Goal: Task Accomplishment & Management: Use online tool/utility

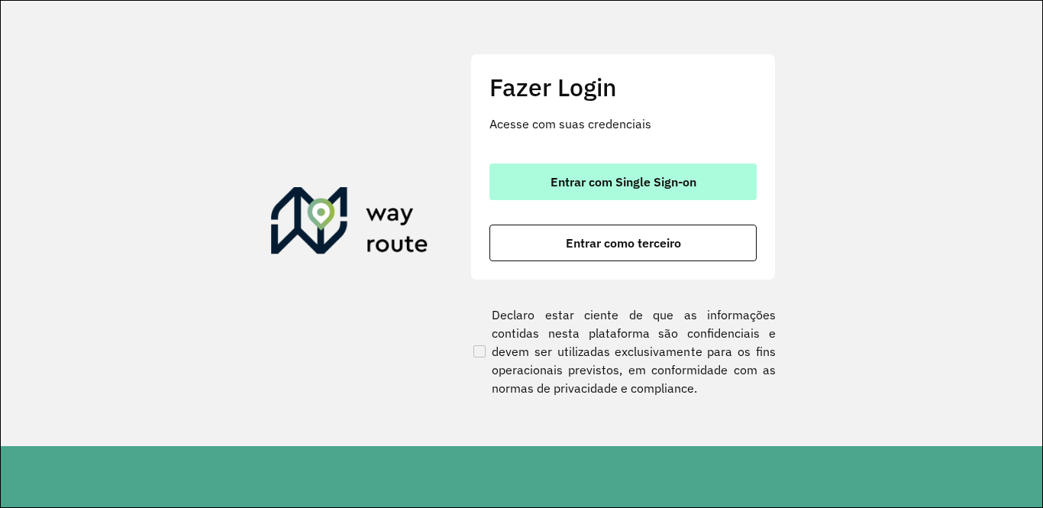
click at [632, 177] on span "Entrar com Single Sign-on" at bounding box center [623, 182] width 146 height 12
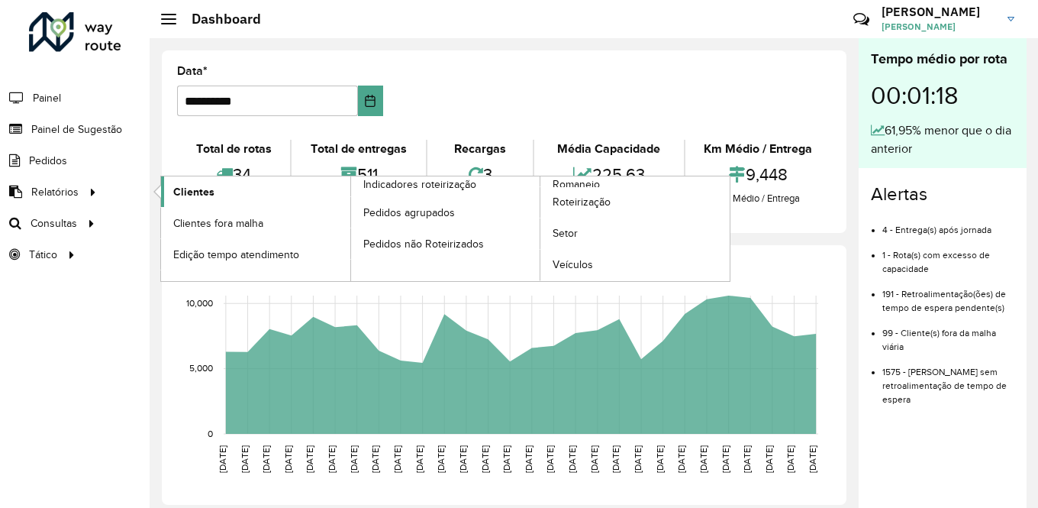
click at [213, 191] on link "Clientes" at bounding box center [255, 191] width 189 height 31
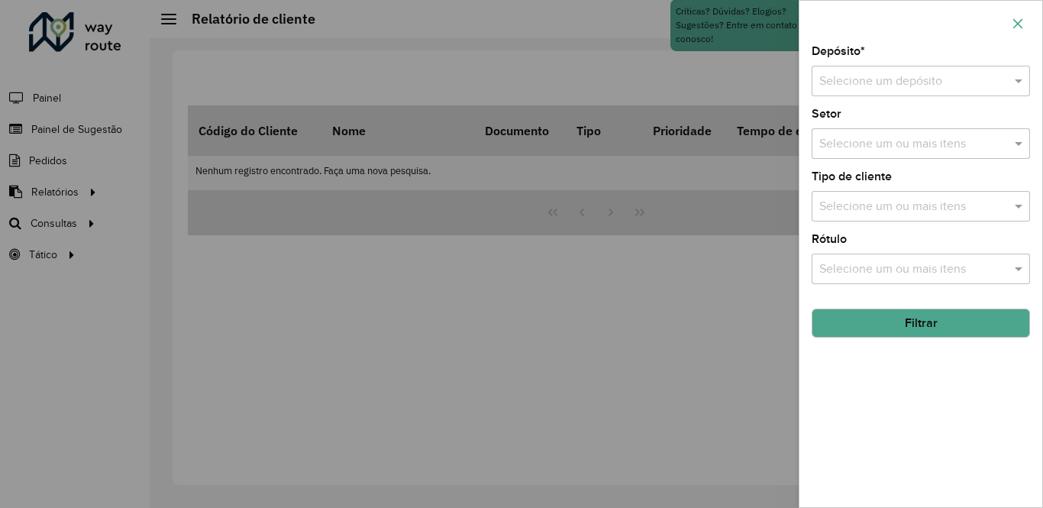
click at [1026, 24] on button "button" at bounding box center [1017, 23] width 24 height 24
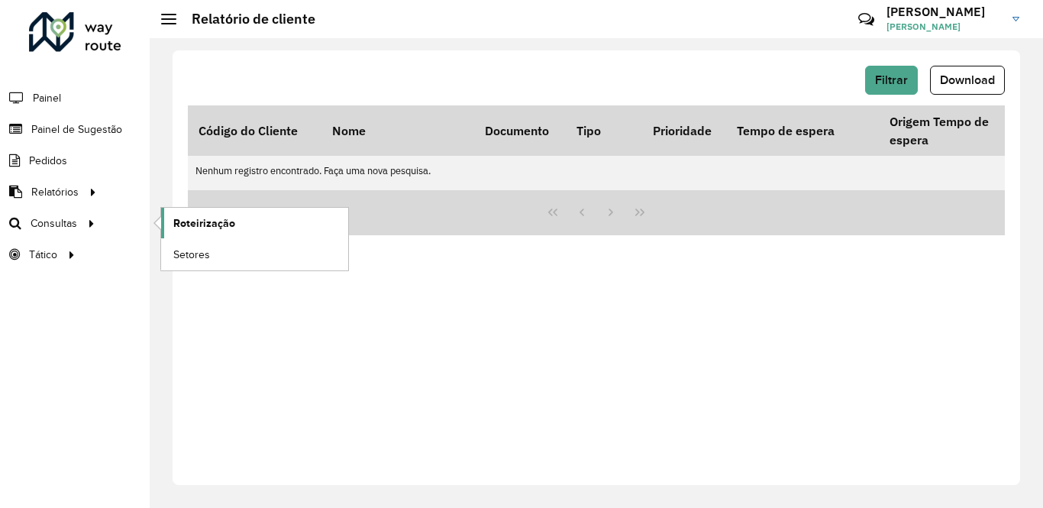
click at [198, 218] on span "Roteirização" at bounding box center [204, 223] width 62 height 16
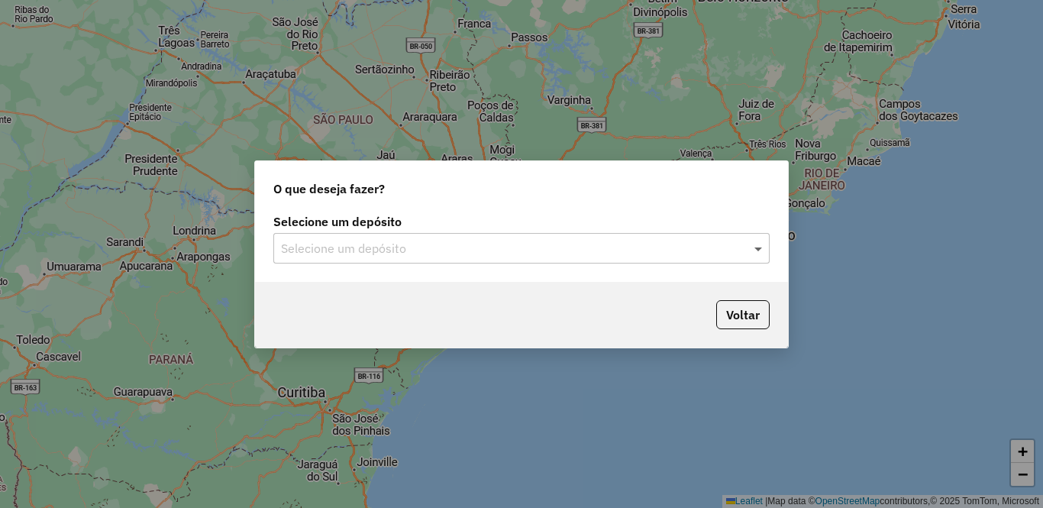
click at [763, 249] on span at bounding box center [759, 248] width 19 height 18
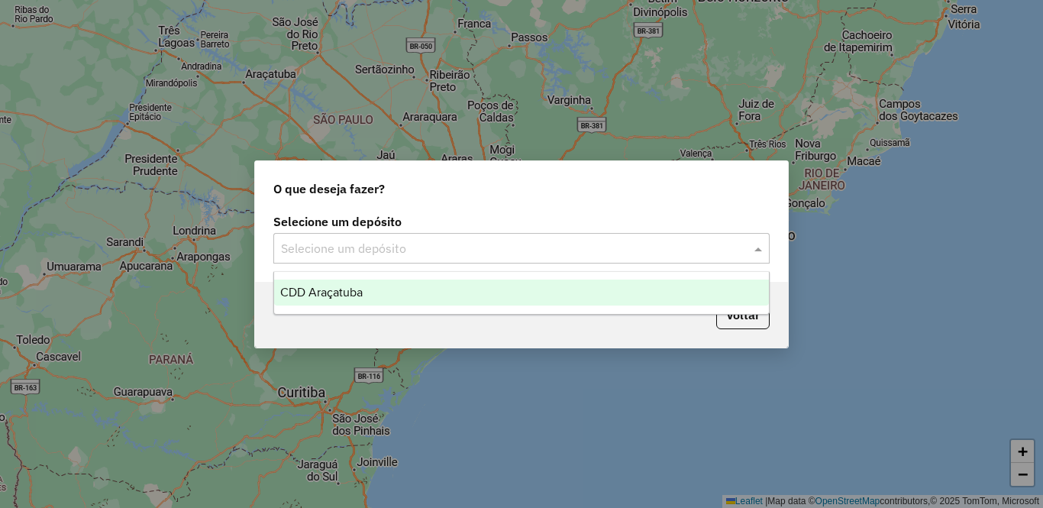
click at [562, 291] on div "CDD Araçatuba" at bounding box center [521, 292] width 495 height 26
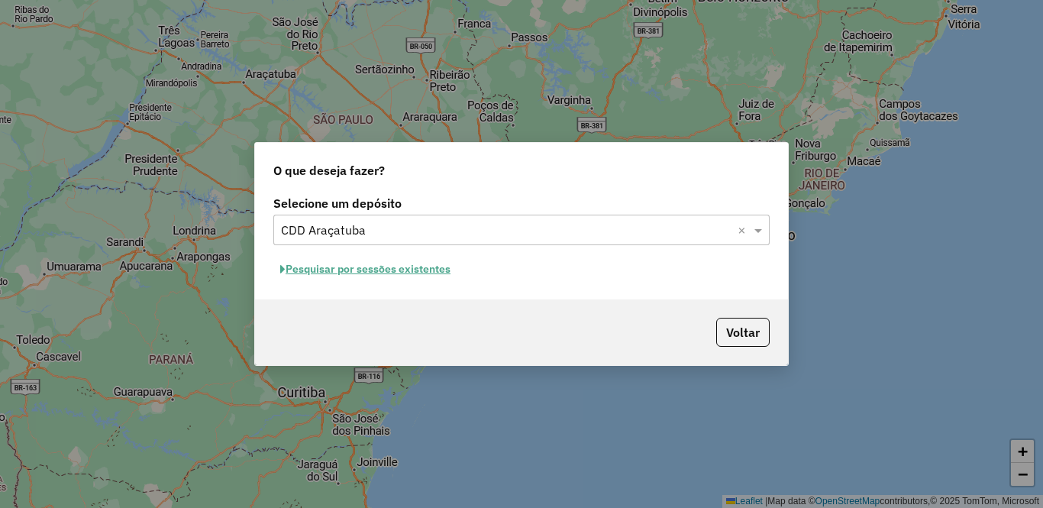
click at [686, 229] on input "text" at bounding box center [506, 230] width 450 height 18
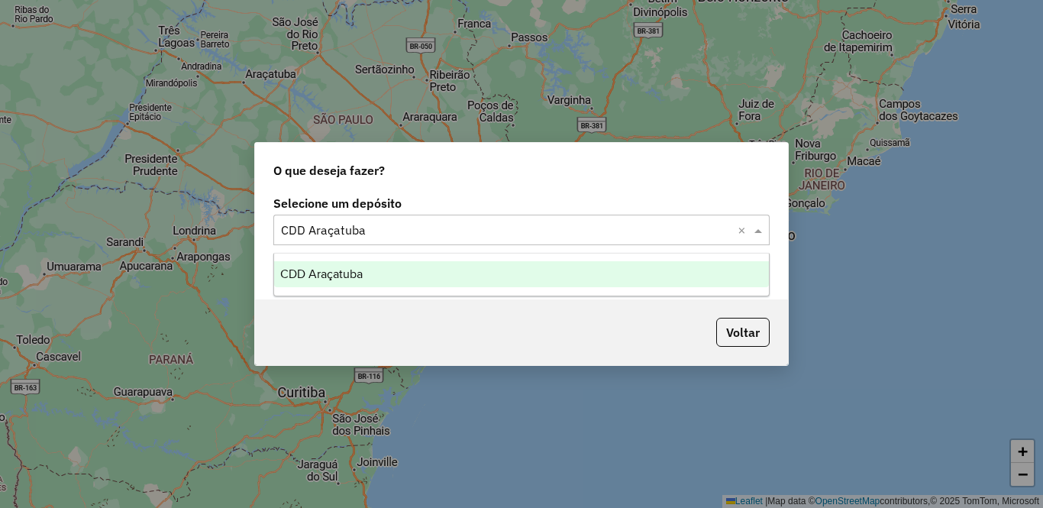
click at [428, 275] on div "CDD Araçatuba" at bounding box center [521, 274] width 495 height 26
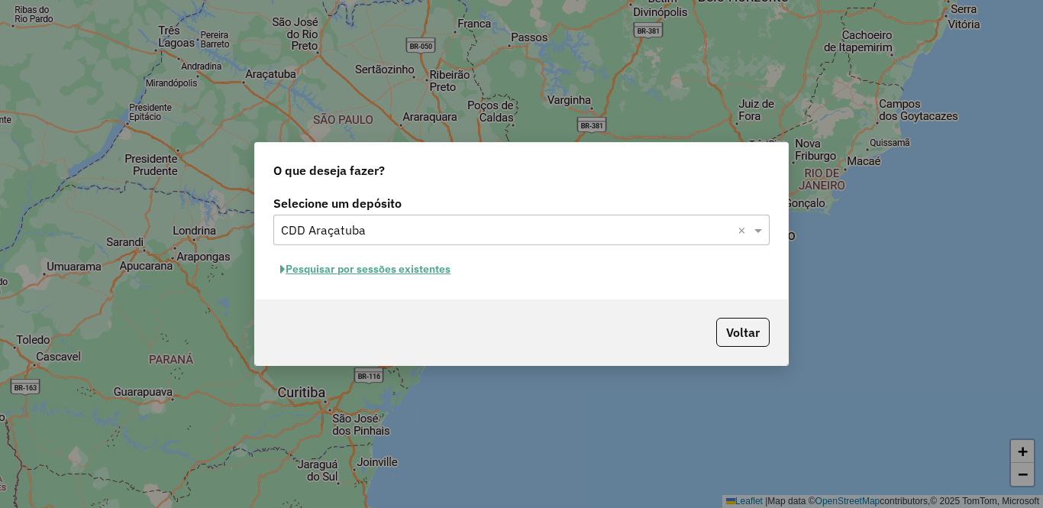
click at [347, 272] on button "Pesquisar por sessões existentes" at bounding box center [365, 269] width 184 height 24
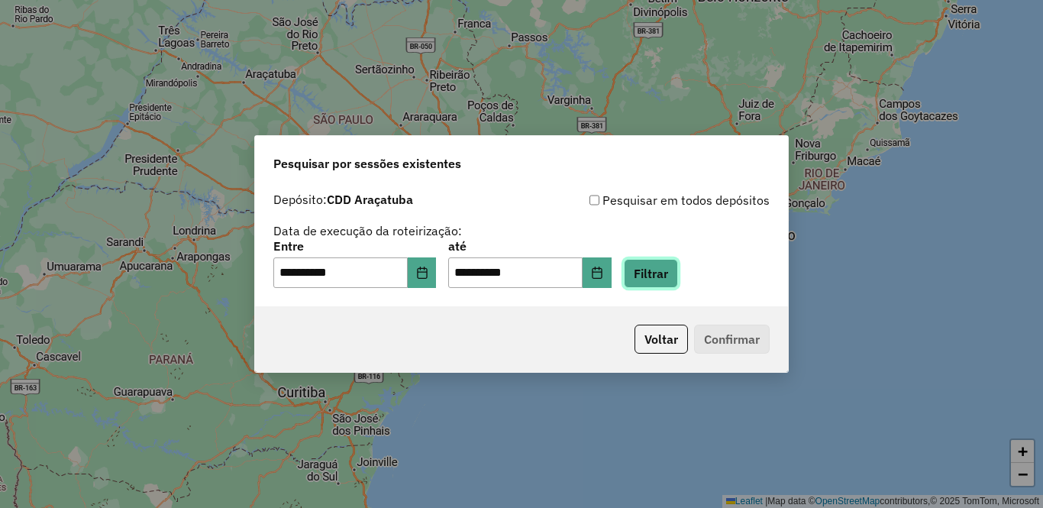
click at [678, 271] on button "Filtrar" at bounding box center [651, 273] width 54 height 29
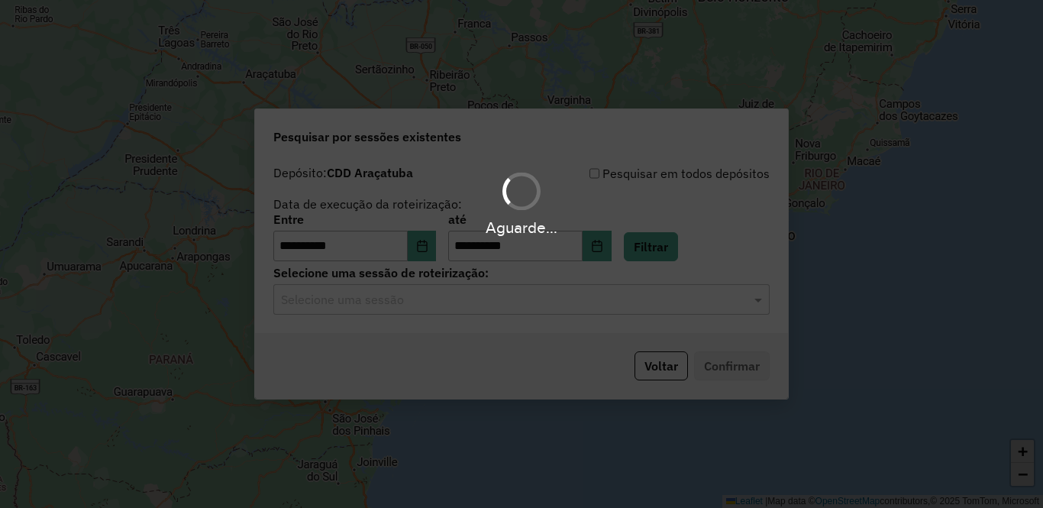
click at [419, 303] on input "text" at bounding box center [506, 300] width 450 height 18
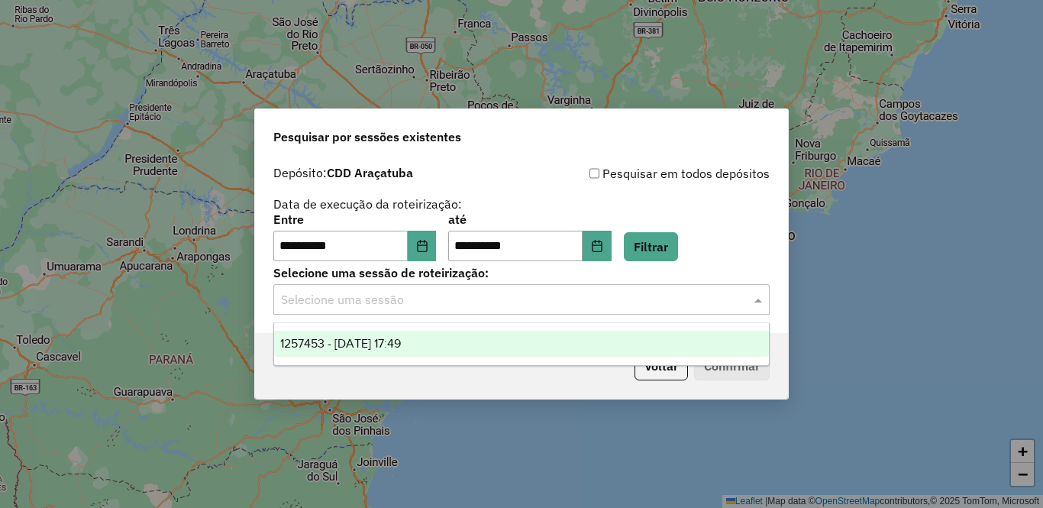
click at [401, 340] on span "1257453 - 02/09/2025 17:49" at bounding box center [340, 343] width 121 height 13
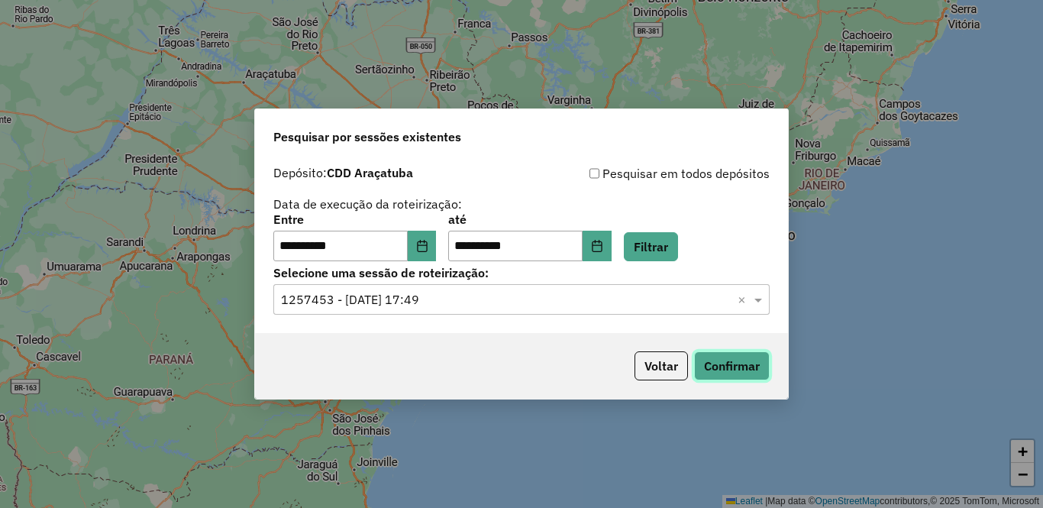
click at [743, 364] on button "Confirmar" at bounding box center [732, 365] width 76 height 29
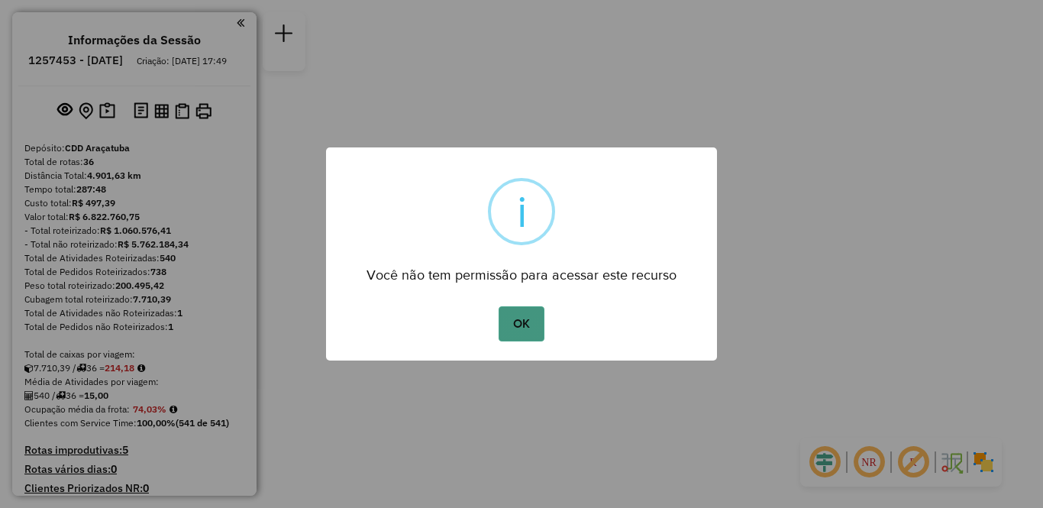
click at [528, 328] on button "OK" at bounding box center [521, 323] width 45 height 35
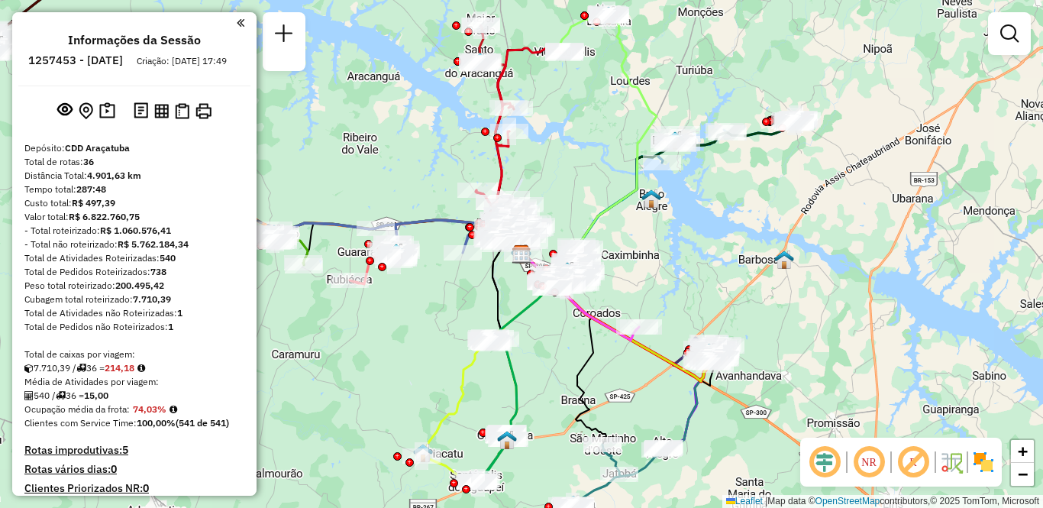
scroll to position [2080, 0]
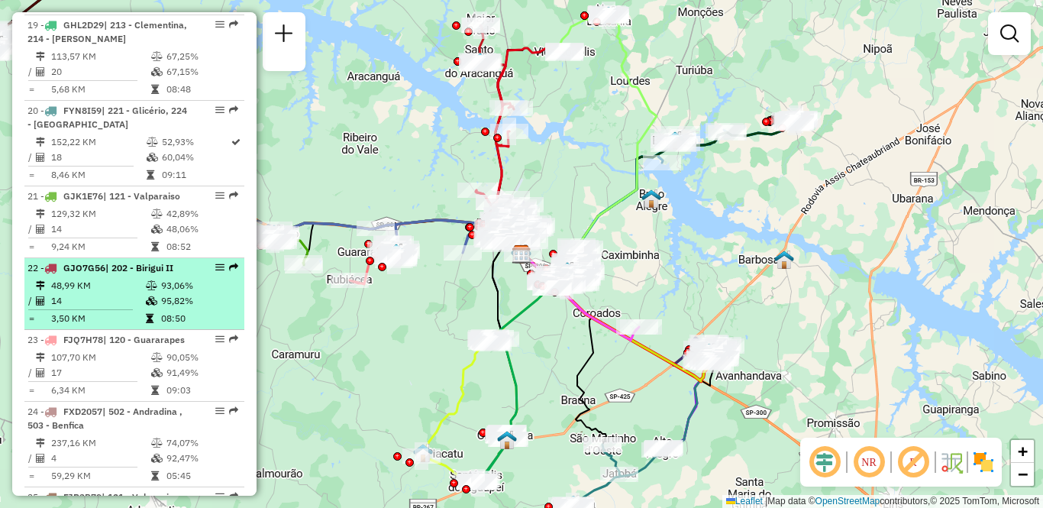
select select "**********"
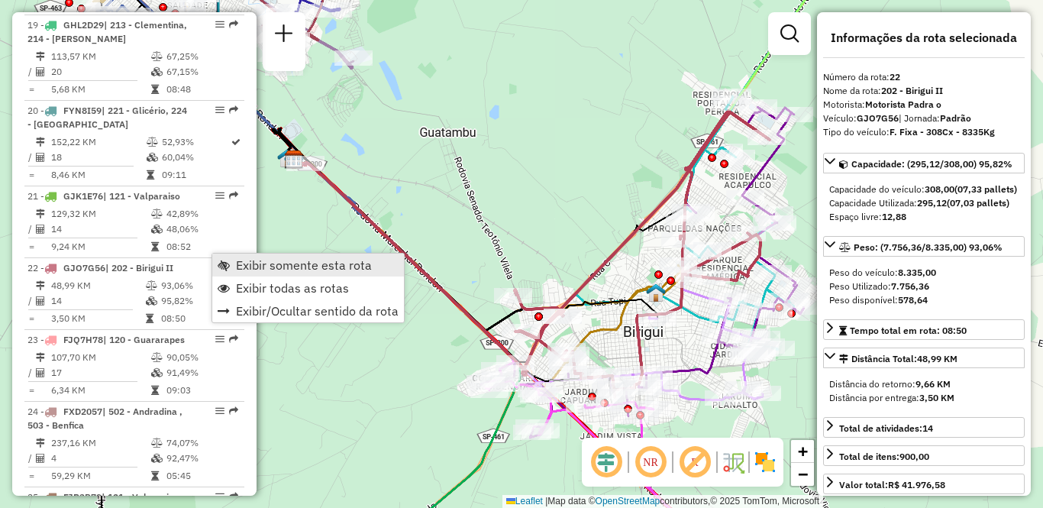
click at [260, 267] on span "Exibir somente esta rota" at bounding box center [304, 265] width 136 height 12
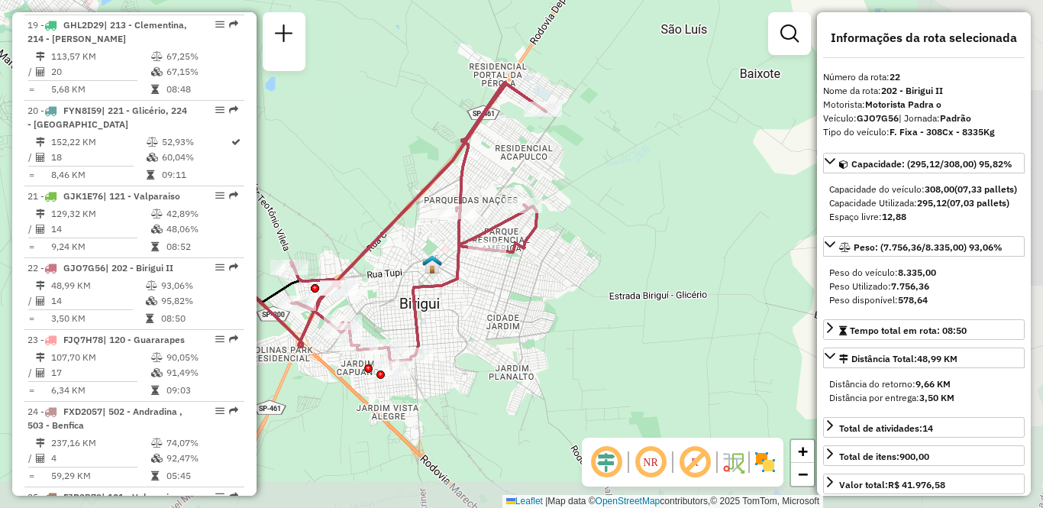
drag, startPoint x: 544, startPoint y: 252, endPoint x: 326, endPoint y: 224, distance: 219.4
click at [321, 224] on div "Janela de atendimento Grade de atendimento Capacidade Transportadoras Veículos …" at bounding box center [521, 254] width 1043 height 508
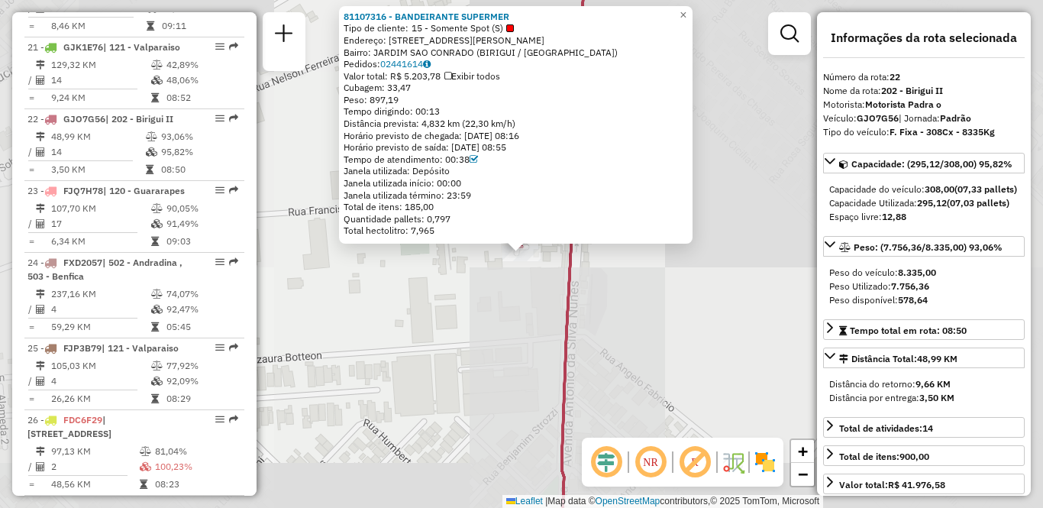
scroll to position [2312, 0]
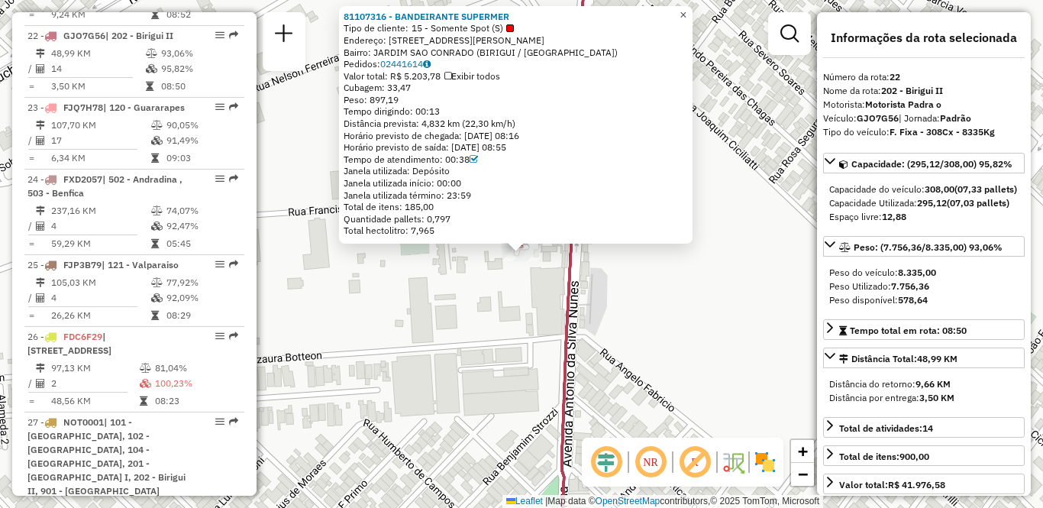
click at [686, 9] on span "×" at bounding box center [682, 14] width 7 height 13
